Goal: Information Seeking & Learning: Learn about a topic

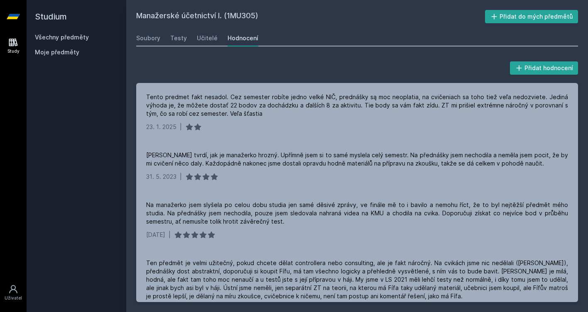
click at [17, 15] on icon at bounding box center [13, 16] width 13 height 5
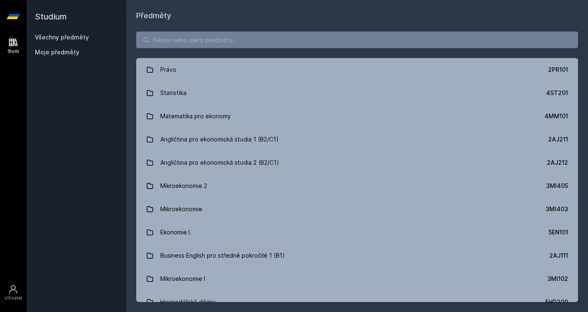
click at [160, 50] on div "Právo 2PR101 Statistika 4ST201 Matematika pro ekonomy 4MM101 Angličtina pro eko…" at bounding box center [356, 167] width 461 height 290
click at [184, 45] on input "search" at bounding box center [357, 40] width 442 height 17
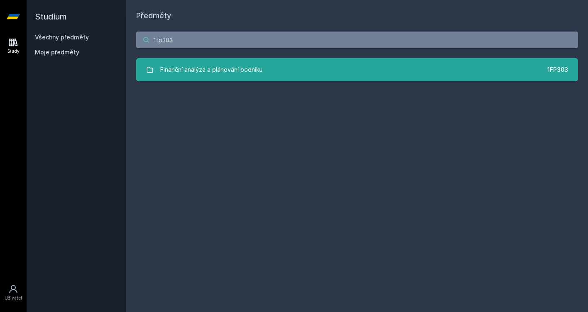
type input "1fp303"
click at [165, 73] on div "Finanční analýza a plánování podniku" at bounding box center [211, 69] width 102 height 17
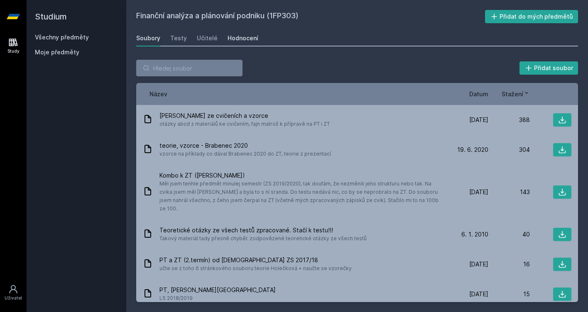
click at [243, 40] on div "Hodnocení" at bounding box center [242, 38] width 31 height 8
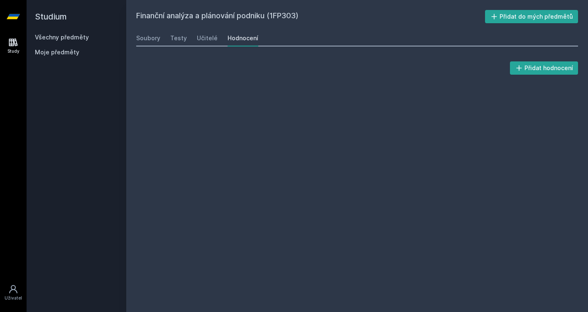
click at [217, 41] on div "Soubory Testy Učitelé Hodnocení" at bounding box center [357, 38] width 442 height 17
click at [210, 39] on div "Učitelé" at bounding box center [207, 38] width 21 height 8
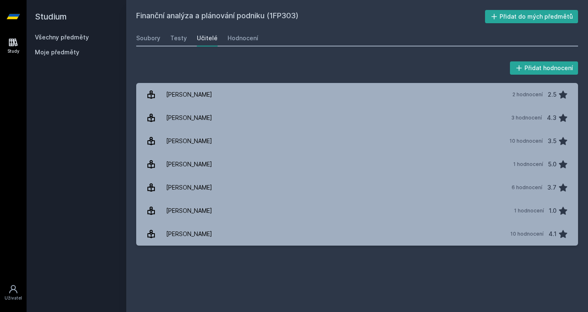
click at [205, 36] on div "Učitelé" at bounding box center [207, 38] width 21 height 8
click at [231, 38] on div "Hodnocení" at bounding box center [242, 38] width 31 height 8
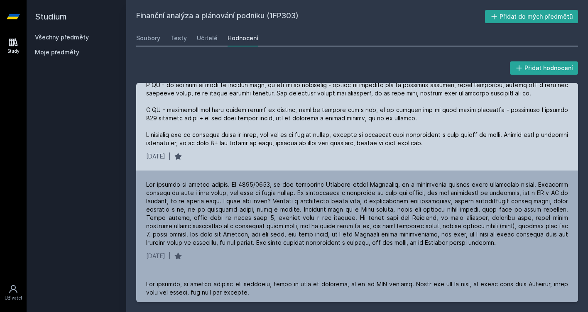
scroll to position [128, 0]
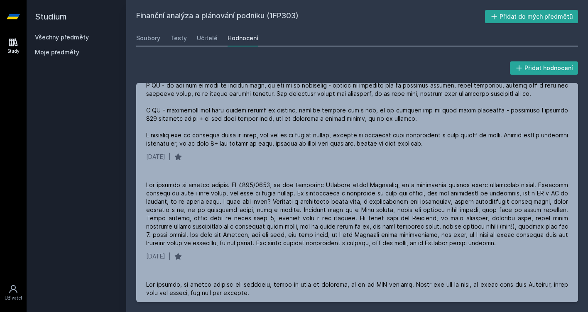
click at [167, 39] on div "Soubory Testy Učitelé Hodnocení" at bounding box center [357, 38] width 442 height 17
click at [149, 38] on div "Soubory" at bounding box center [148, 38] width 24 height 8
